Goal: Obtain resource: Obtain resource

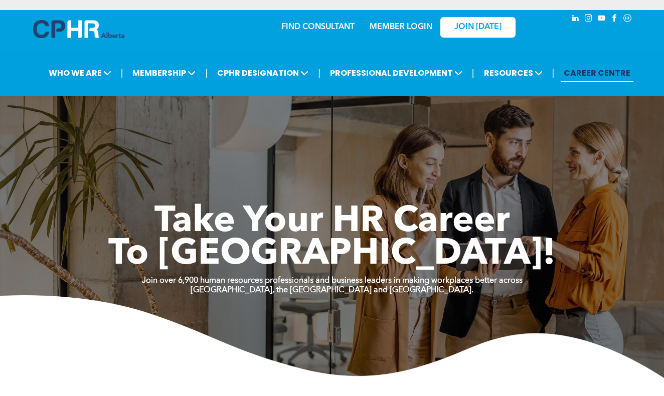
click at [411, 24] on link "MEMBER LOGIN" at bounding box center [401, 27] width 63 height 8
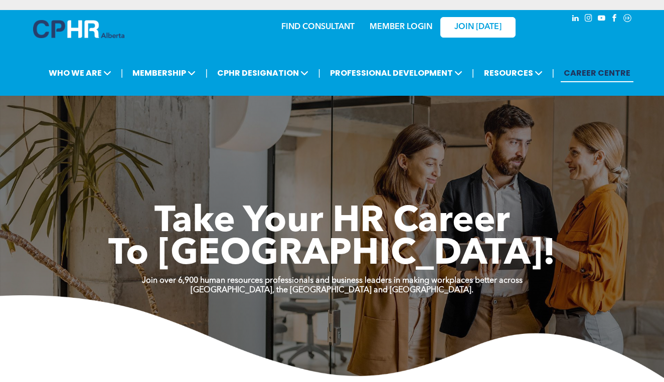
click at [400, 26] on link "MEMBER LOGIN" at bounding box center [401, 27] width 63 height 8
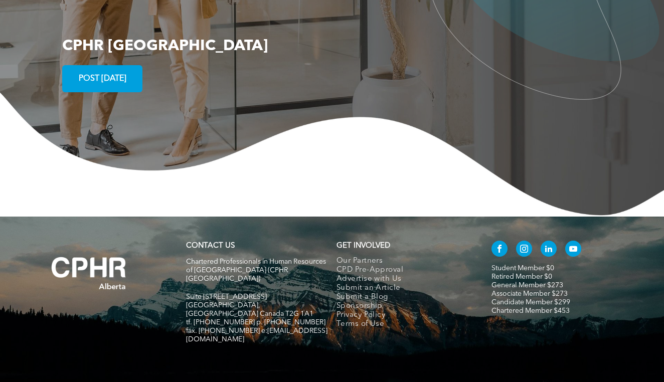
scroll to position [1804, 0]
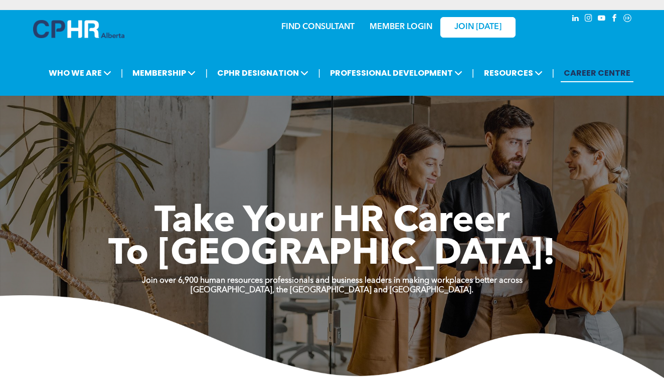
click at [389, 26] on link "MEMBER LOGIN" at bounding box center [401, 27] width 63 height 8
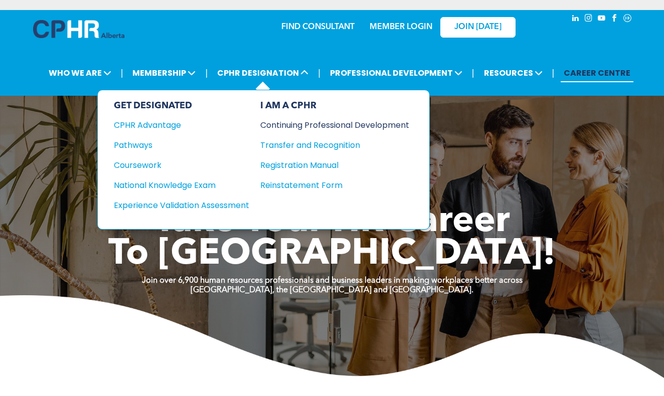
click at [285, 127] on div "Continuing Professional Development" at bounding box center [327, 125] width 134 height 13
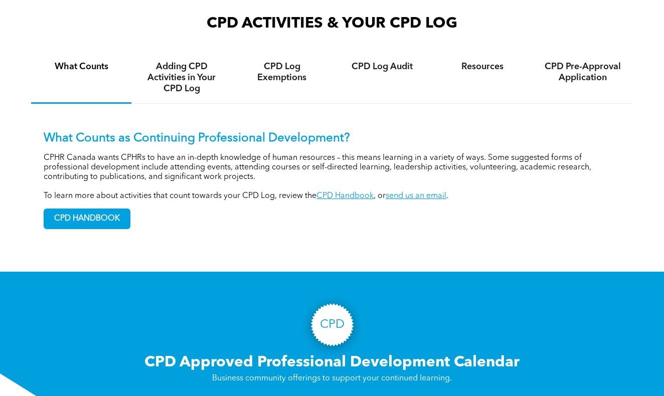
scroll to position [695, 0]
click at [89, 216] on span "CPD HANDBOOK" at bounding box center [87, 219] width 86 height 20
